Goal: Information Seeking & Learning: Learn about a topic

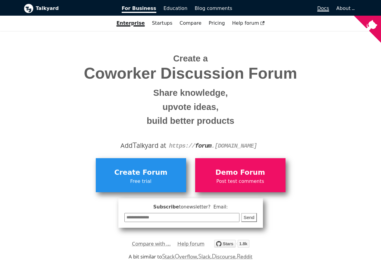
click at [324, 8] on span "Docs" at bounding box center [323, 8] width 12 height 6
